Goal: Task Accomplishment & Management: Manage account settings

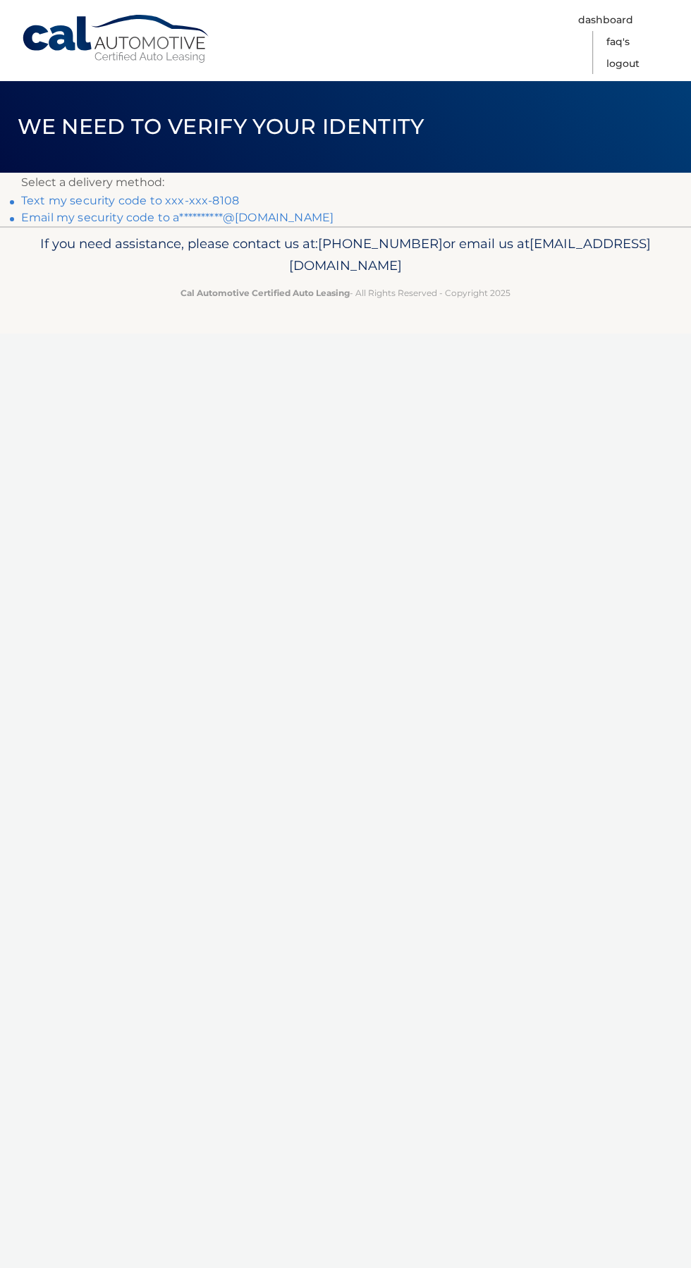
click at [221, 197] on link "Text my security code to xxx-xxx-8108" at bounding box center [130, 200] width 218 height 13
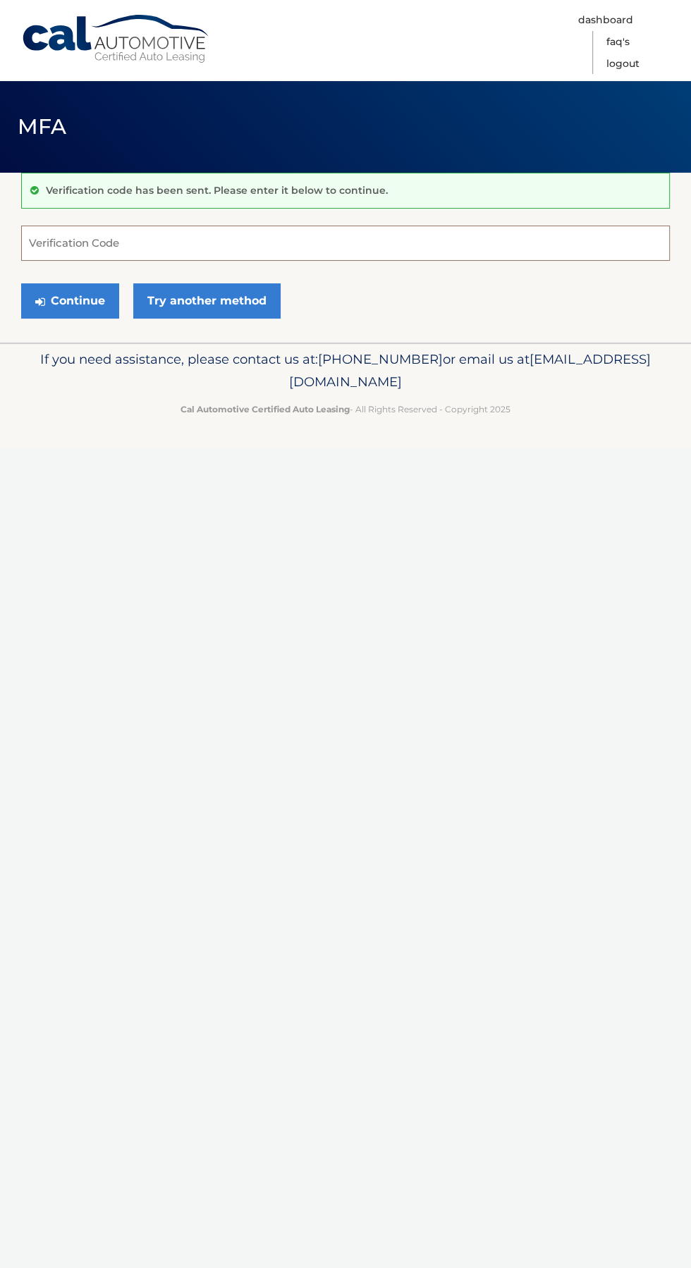
click at [332, 243] on input "Verification Code" at bounding box center [345, 243] width 649 height 35
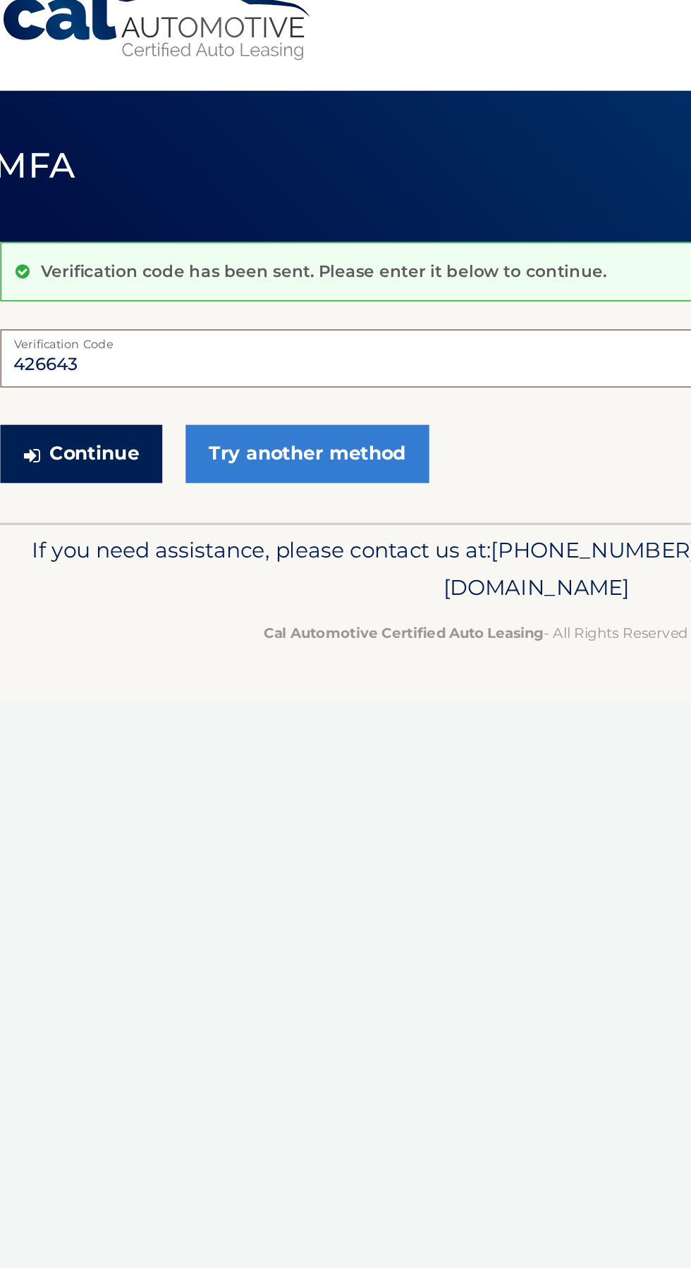
type input "426643"
click at [69, 306] on button "Continue" at bounding box center [70, 300] width 98 height 35
